Goal: Information Seeking & Learning: Find specific fact

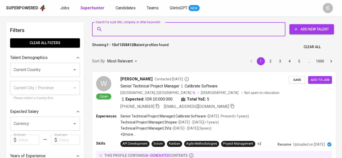
click at [124, 29] on input "Search for a job title, company or other keywords" at bounding box center [189, 30] width 171 height 10
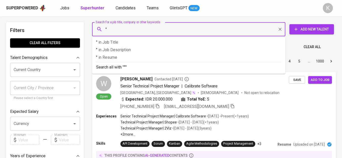
paste input "Hexpharm Jaya Laboratories"
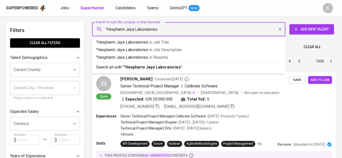
type input ""Hexpharm Jaya Laboratories""
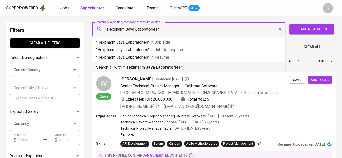
drag, startPoint x: 131, startPoint y: 70, endPoint x: 167, endPoint y: 0, distance: 78.1
click at [131, 69] on b ""Hexpharm Jaya Laboratories"" at bounding box center [153, 67] width 58 height 5
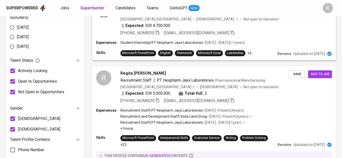
scroll to position [281, 0]
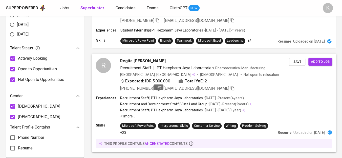
click at [157, 90] on icon "button" at bounding box center [157, 88] width 5 height 5
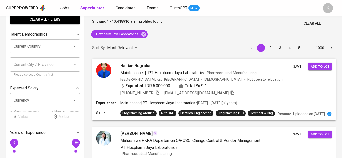
scroll to position [0, 0]
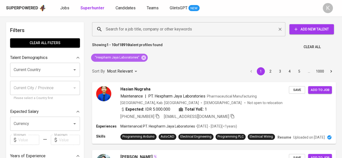
drag, startPoint x: 146, startPoint y: 56, endPoint x: 142, endPoint y: 25, distance: 30.6
click at [146, 56] on icon at bounding box center [144, 58] width 6 height 6
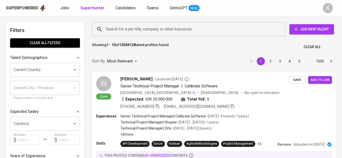
click at [144, 29] on input "Search for a job title, company or other keywords" at bounding box center [189, 30] width 171 height 10
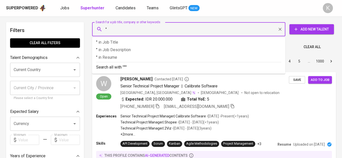
paste input "Nachindo Tape Industry"
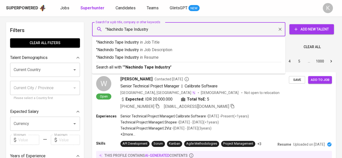
type input ""Nachindo Tape Industry""
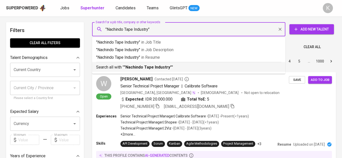
click at [144, 66] on b ""Nachindo Tape Industry"" at bounding box center [148, 67] width 48 height 5
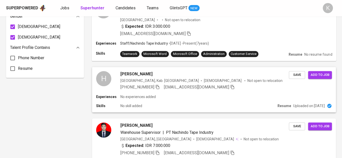
scroll to position [393, 0]
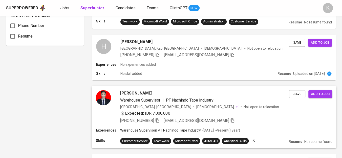
click at [157, 118] on span "+62 895-3370-64348" at bounding box center [139, 121] width 39 height 6
click at [159, 119] on icon "button" at bounding box center [157, 121] width 5 height 5
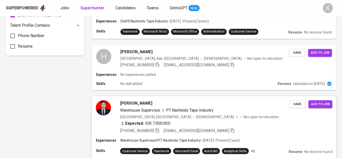
scroll to position [419, 0]
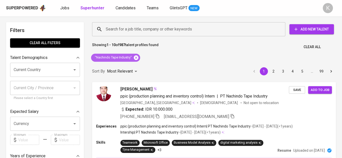
click at [136, 56] on icon at bounding box center [136, 57] width 5 height 5
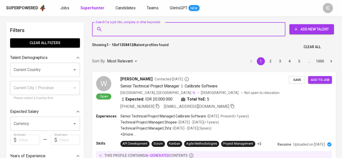
click at [149, 31] on input "Search for a job title, company or other keywords" at bounding box center [189, 30] width 171 height 10
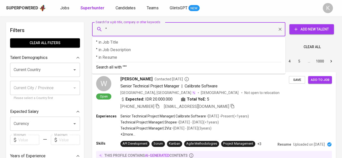
paste input "Index Furnindo Utama"
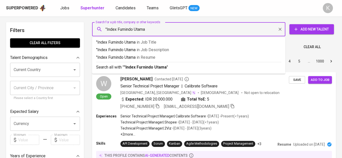
type input ""Index Furnindo Utama""
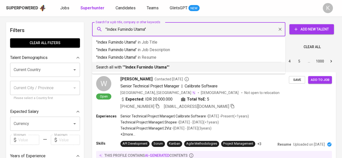
click at [166, 67] on b ""Index Furnindo Utama"" at bounding box center [146, 67] width 44 height 5
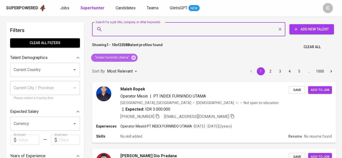
drag, startPoint x: 132, startPoint y: 58, endPoint x: 191, endPoint y: 1, distance: 82.9
click at [132, 58] on icon at bounding box center [133, 57] width 5 height 5
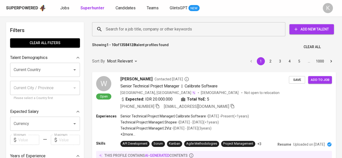
click at [149, 29] on input "Search for a job title, company or other keywords" at bounding box center [189, 30] width 171 height 10
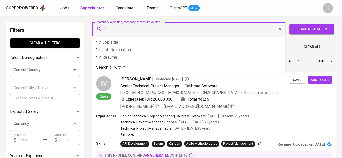
paste input "BREXA INDONESIA"
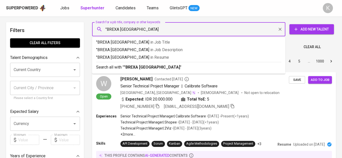
type input ""BREXA INDONESIA""
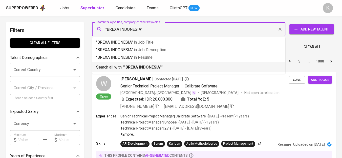
click at [164, 65] on p "Search all with " "BREXA INDONESIA" "" at bounding box center [188, 67] width 185 height 6
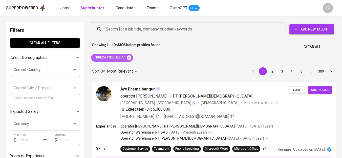
click at [129, 57] on icon at bounding box center [129, 57] width 5 height 5
